Goal: Transaction & Acquisition: Purchase product/service

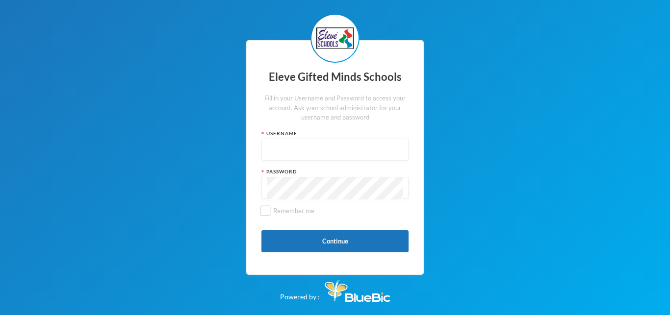
click at [290, 142] on input "text" at bounding box center [335, 150] width 136 height 22
click at [281, 153] on input "s014" at bounding box center [335, 150] width 136 height 22
type input "s0146"
click at [307, 238] on button "Continue" at bounding box center [334, 242] width 147 height 22
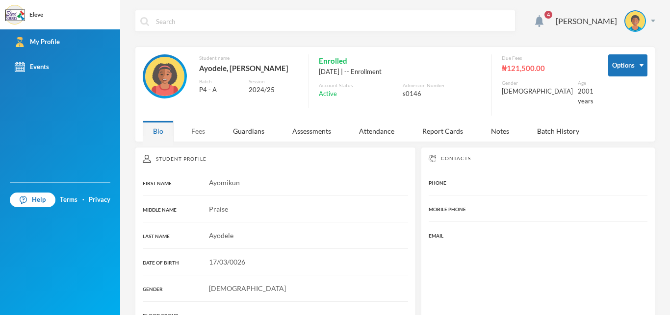
click at [196, 125] on div "Fees" at bounding box center [198, 131] width 34 height 21
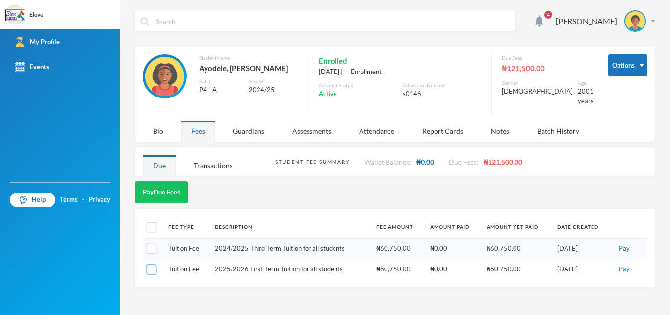
click at [151, 265] on input "checkbox" at bounding box center [152, 270] width 10 height 10
checkbox input "true"
click at [627, 264] on button "Pay" at bounding box center [624, 269] width 17 height 11
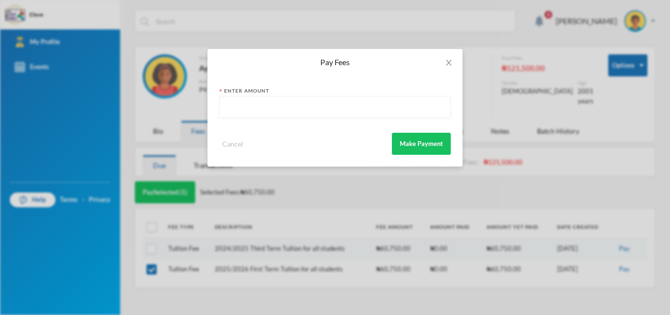
click at [247, 109] on input "text" at bounding box center [335, 108] width 221 height 22
type input "60750.00"
click at [420, 140] on button "Make Payment" at bounding box center [421, 144] width 59 height 22
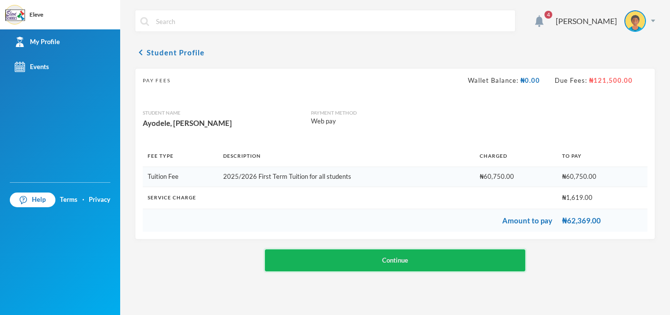
click at [391, 260] on button "Continue" at bounding box center [395, 261] width 260 height 22
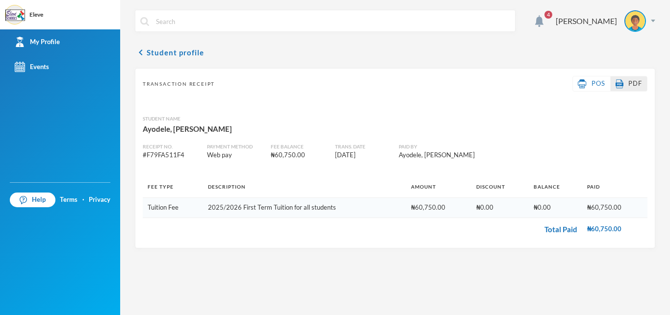
click at [633, 82] on span "PDF" at bounding box center [635, 83] width 14 height 8
click at [652, 18] on div "[PERSON_NAME]" at bounding box center [601, 21] width 107 height 22
click at [638, 49] on div "My Profile" at bounding box center [628, 49] width 44 height 10
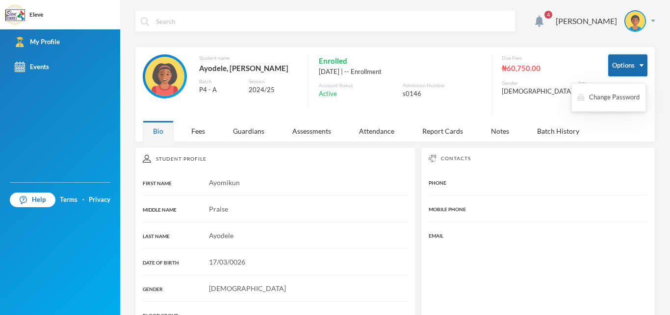
click at [631, 68] on button "Options" at bounding box center [627, 65] width 39 height 22
click at [535, 18] on img at bounding box center [539, 21] width 8 height 12
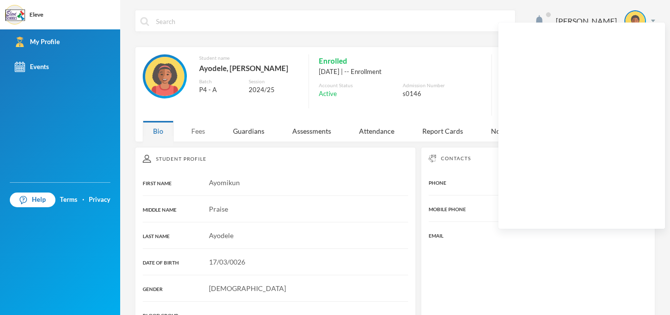
click at [198, 125] on div "Fees" at bounding box center [198, 131] width 34 height 21
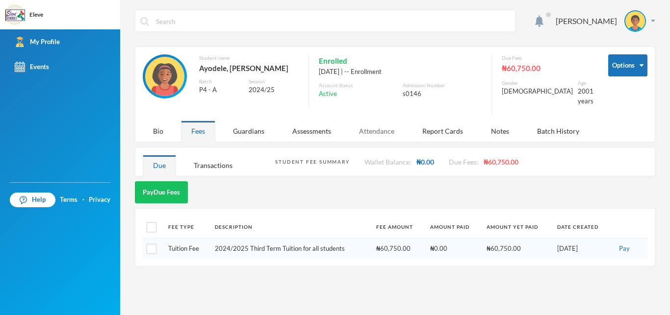
click at [373, 122] on div "Attendance" at bounding box center [377, 131] width 56 height 21
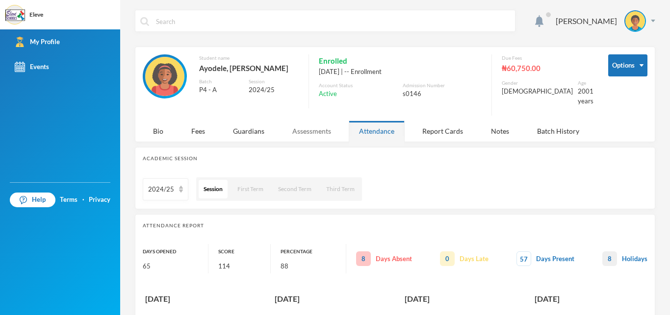
click at [305, 122] on div "Assessments" at bounding box center [311, 131] width 59 height 21
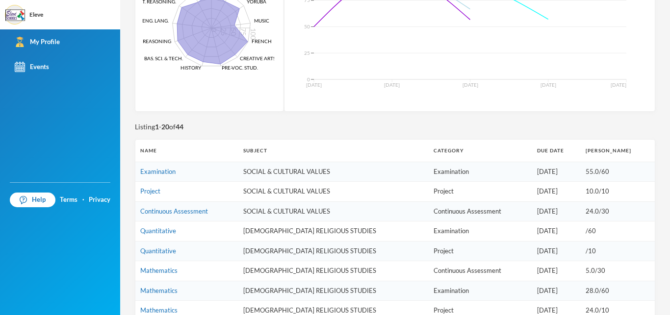
scroll to position [567, 0]
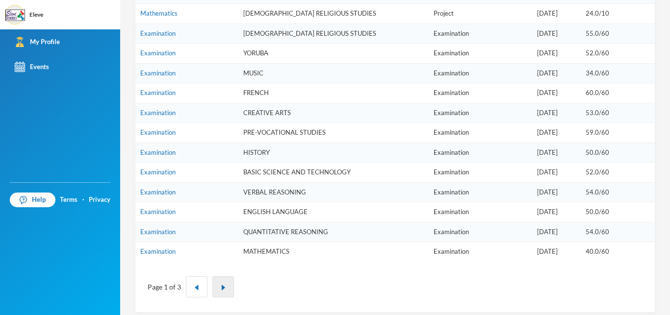
click at [224, 285] on img "button" at bounding box center [223, 288] width 6 height 6
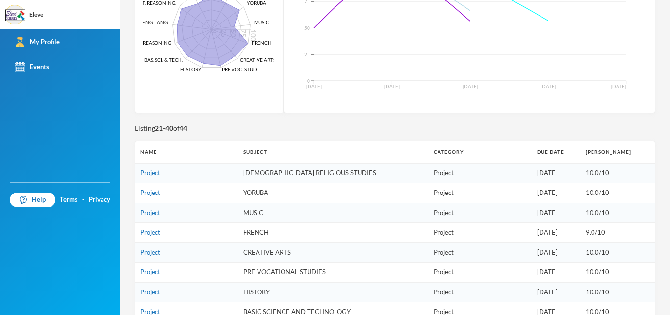
scroll to position [0, 0]
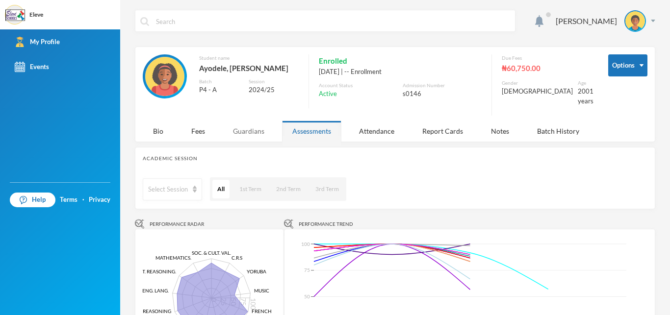
click at [251, 122] on div "Guardians" at bounding box center [249, 131] width 52 height 21
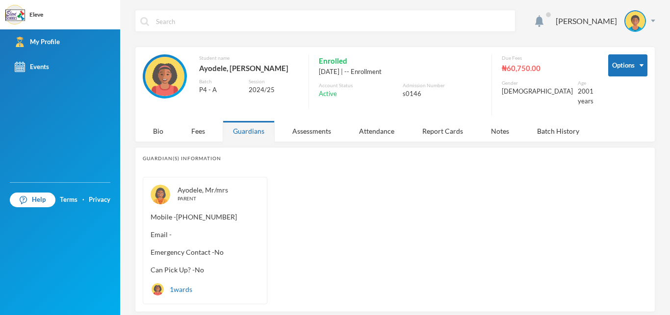
scroll to position [23, 0]
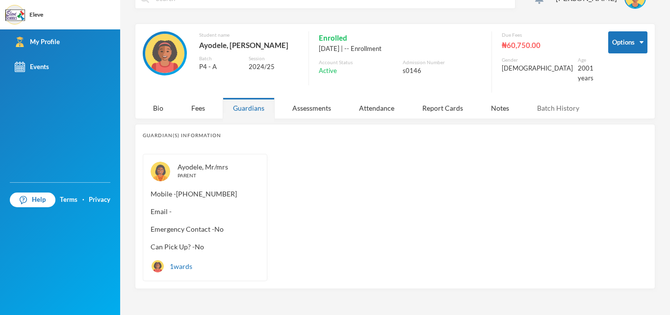
click at [556, 101] on div "Batch History" at bounding box center [558, 108] width 63 height 21
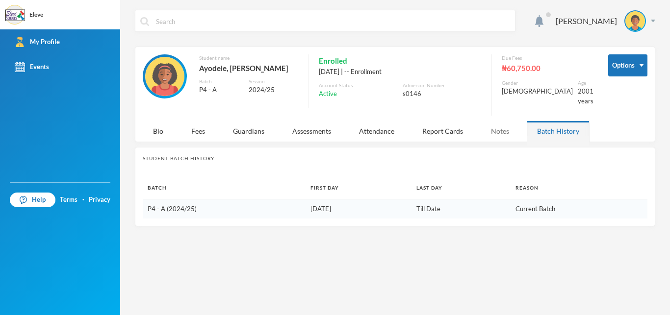
click at [495, 121] on div "Notes" at bounding box center [500, 131] width 39 height 21
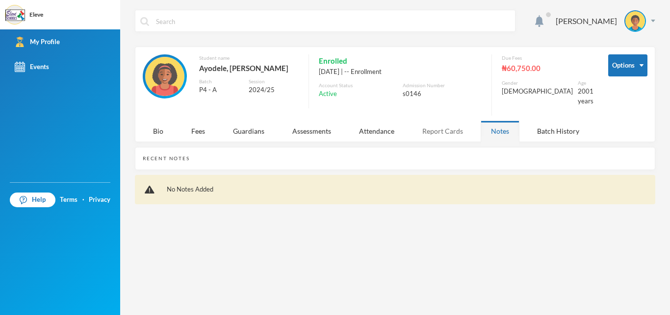
click at [446, 126] on div "Report Cards" at bounding box center [442, 131] width 61 height 21
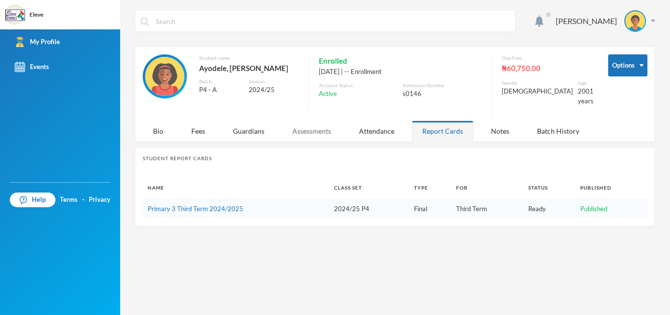
click at [300, 124] on div "Assessments" at bounding box center [311, 131] width 59 height 21
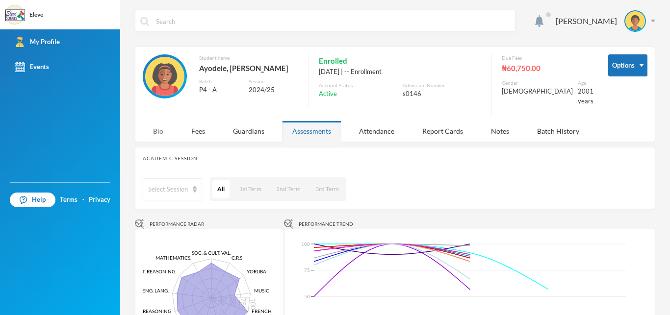
click at [157, 123] on div "Bio" at bounding box center [158, 131] width 31 height 21
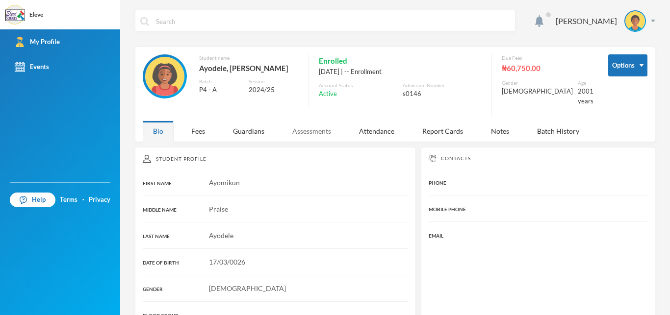
click at [311, 124] on div "Assessments" at bounding box center [311, 131] width 59 height 21
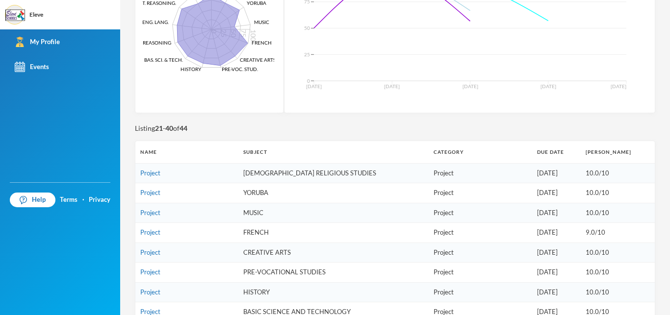
scroll to position [567, 0]
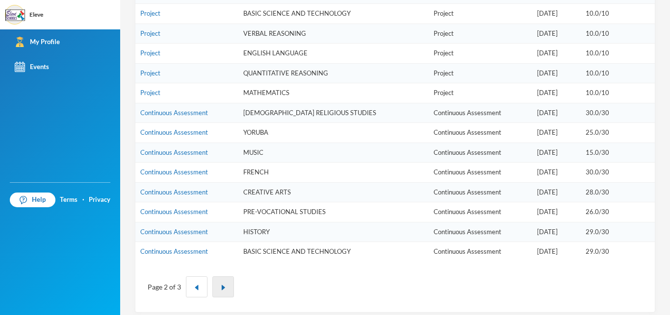
click at [228, 281] on button "button" at bounding box center [223, 287] width 22 height 21
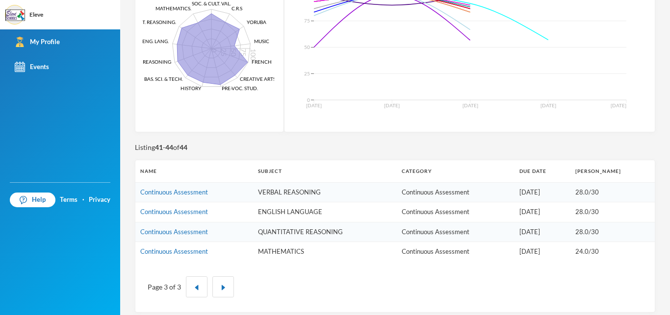
scroll to position [11, 0]
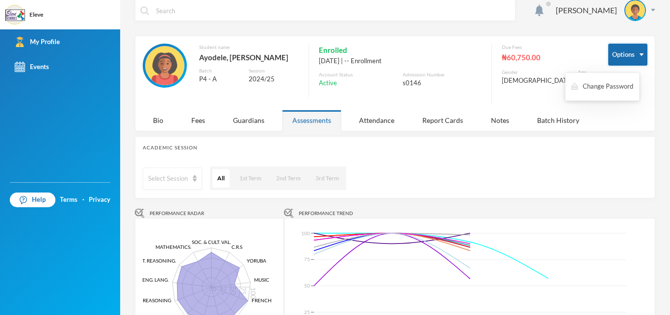
click at [640, 54] on img "button" at bounding box center [642, 54] width 4 height 2
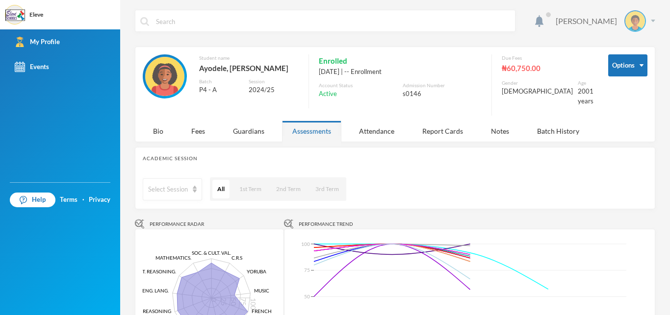
click at [630, 20] on img at bounding box center [635, 21] width 20 height 20
click at [167, 71] on img at bounding box center [164, 76] width 39 height 39
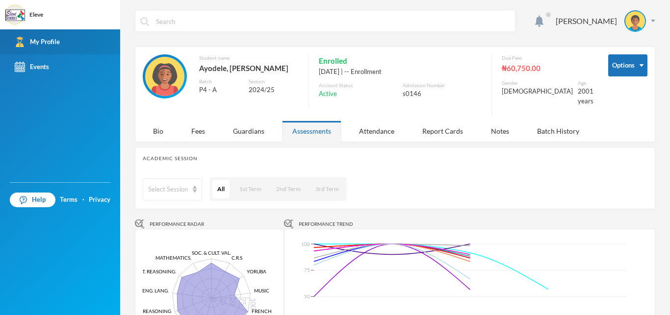
click at [59, 43] on div "My Profile" at bounding box center [37, 42] width 45 height 10
click at [34, 40] on div "My Profile" at bounding box center [37, 42] width 45 height 10
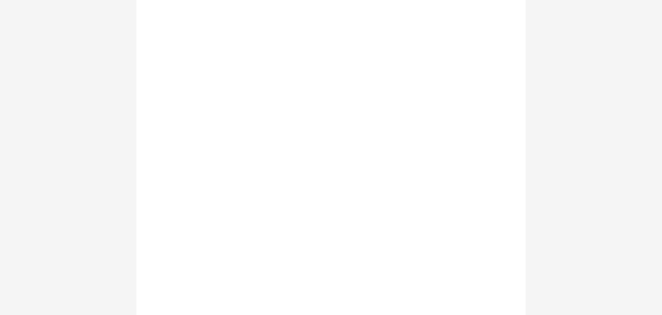
scroll to position [7, 0]
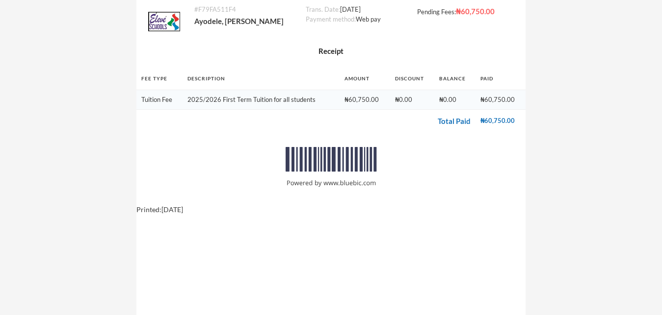
click at [433, 239] on div "# F79FA511F4 Ayodele, Ayomikun Praise Trans. Date: September 21, 2025 Payment m…" at bounding box center [330, 268] width 389 height 551
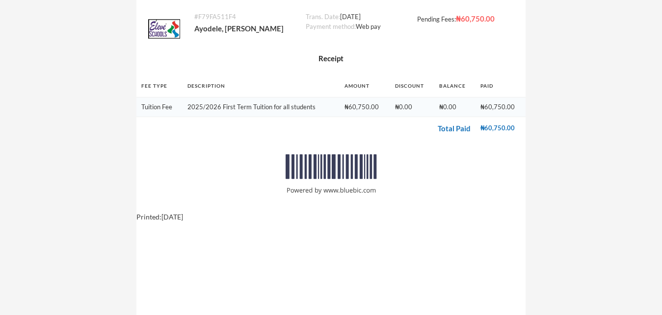
click at [380, 244] on div "# F79FA511F4 Ayodele, Ayomikun Praise Trans. Date: September 21, 2025 Payment m…" at bounding box center [330, 275] width 389 height 551
